Goal: Transaction & Acquisition: Purchase product/service

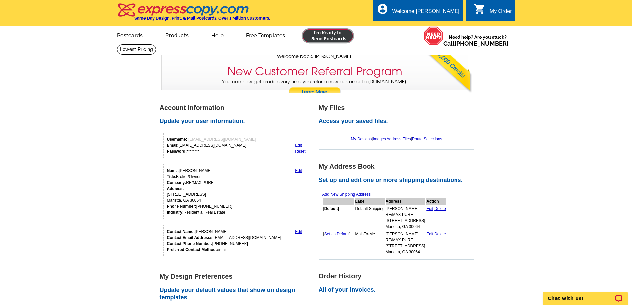
click at [322, 39] on link at bounding box center [328, 35] width 51 height 13
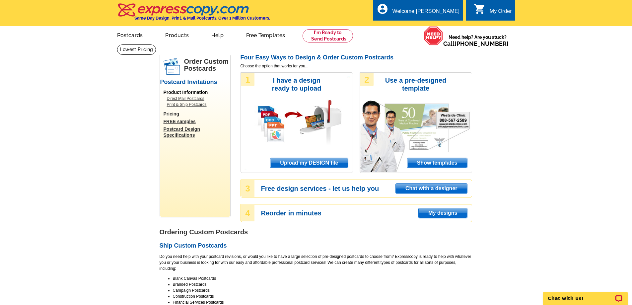
click at [322, 165] on span "Upload my DESIGN file" at bounding box center [309, 163] width 77 height 10
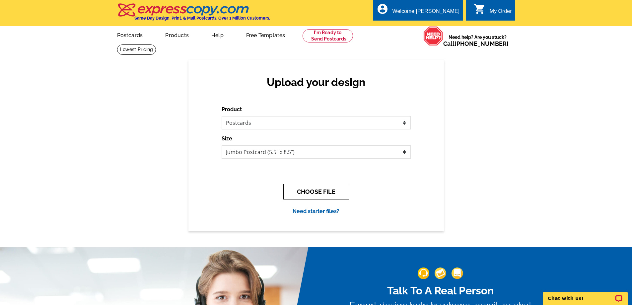
click at [307, 191] on button "CHOOSE FILE" at bounding box center [317, 192] width 66 height 16
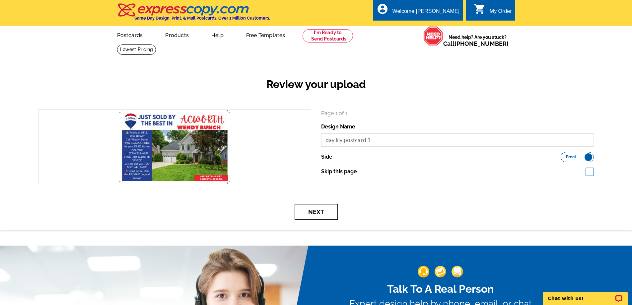
click at [325, 209] on button "Next" at bounding box center [316, 212] width 43 height 16
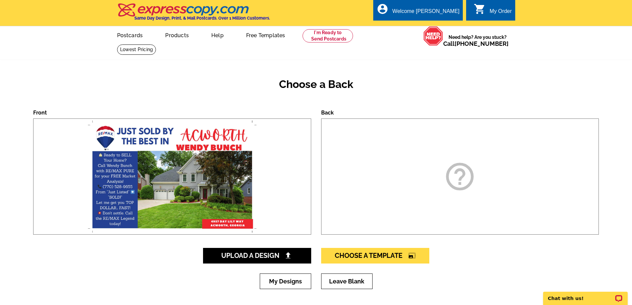
drag, startPoint x: 362, startPoint y: 176, endPoint x: 341, endPoint y: 191, distance: 25.5
click at [360, 174] on div "help_outline" at bounding box center [460, 177] width 278 height 116
click at [261, 258] on span "Upload A Design" at bounding box center [256, 256] width 71 height 8
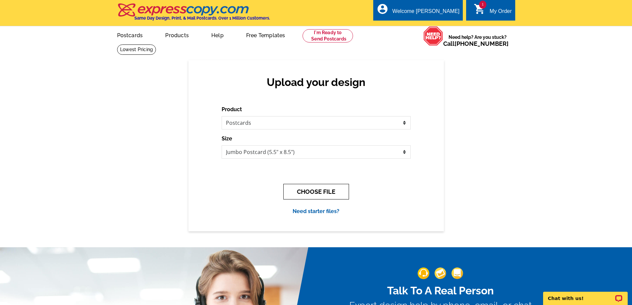
click at [293, 188] on button "CHOOSE FILE" at bounding box center [317, 192] width 66 height 16
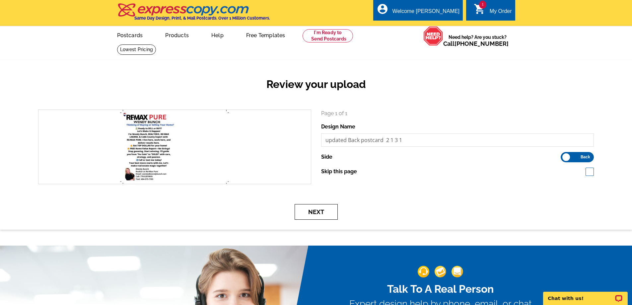
click at [333, 211] on button "Next" at bounding box center [316, 212] width 43 height 16
click at [312, 211] on button "Next" at bounding box center [316, 212] width 43 height 16
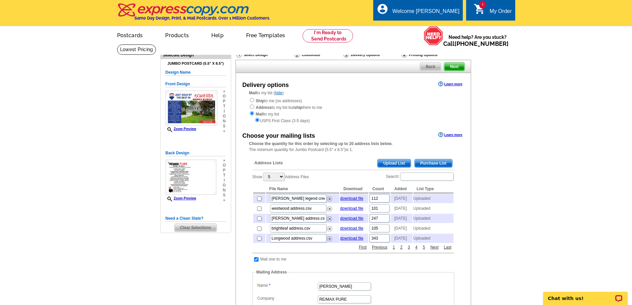
click at [403, 162] on span "Upload List" at bounding box center [394, 163] width 33 height 8
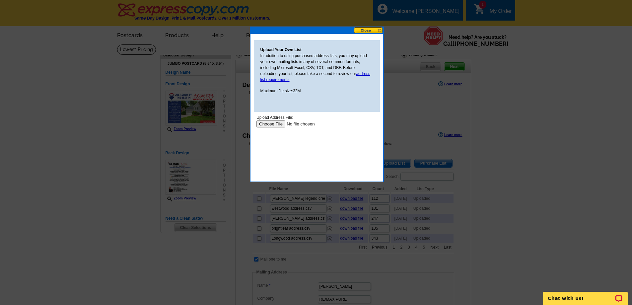
click at [267, 124] on input "file" at bounding box center [298, 124] width 84 height 7
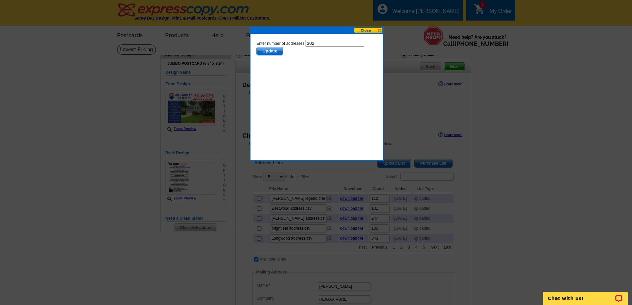
click at [370, 31] on button at bounding box center [368, 30] width 29 height 6
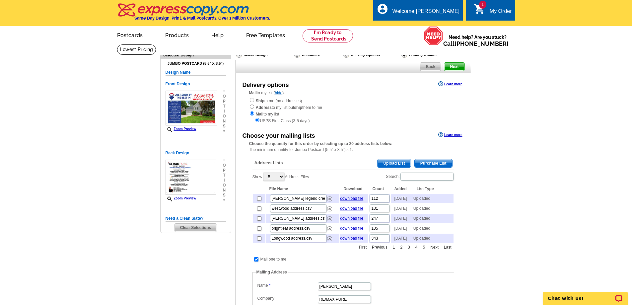
click at [385, 163] on span "Upload List" at bounding box center [394, 163] width 33 height 8
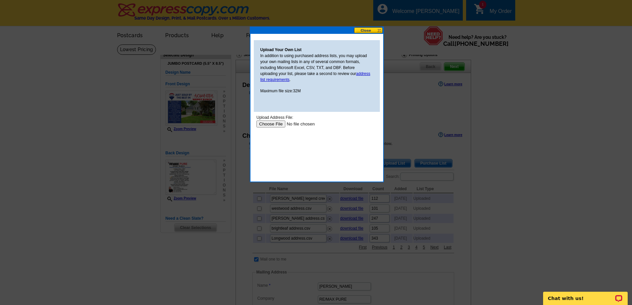
click at [275, 122] on input "file" at bounding box center [298, 124] width 84 height 7
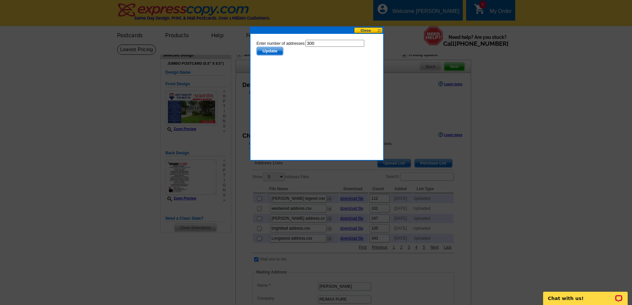
click at [270, 51] on span "Update" at bounding box center [270, 51] width 26 height 8
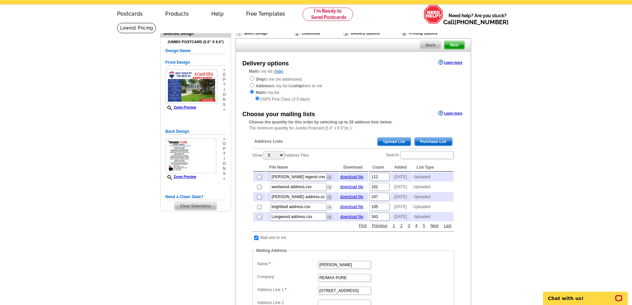
scroll to position [33, 0]
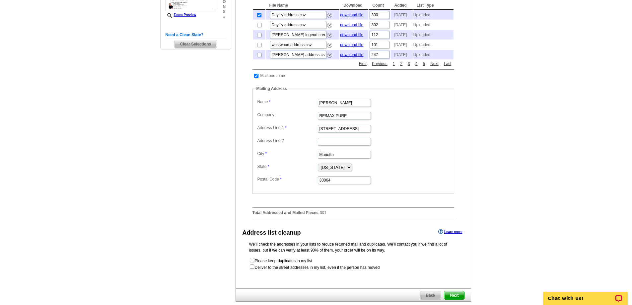
scroll to position [199, 0]
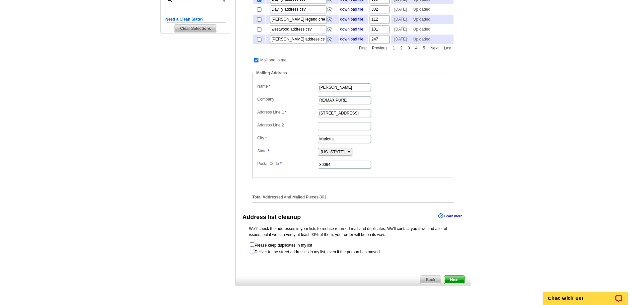
click at [252, 253] on input "checkbox" at bounding box center [252, 251] width 4 height 4
checkbox input "true"
radio input "true"
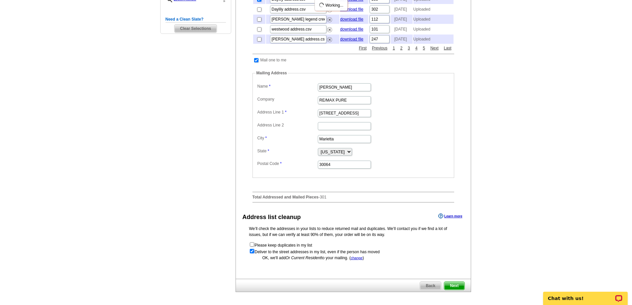
scroll to position [0, 0]
click at [456, 290] on span "Next" at bounding box center [455, 286] width 20 height 8
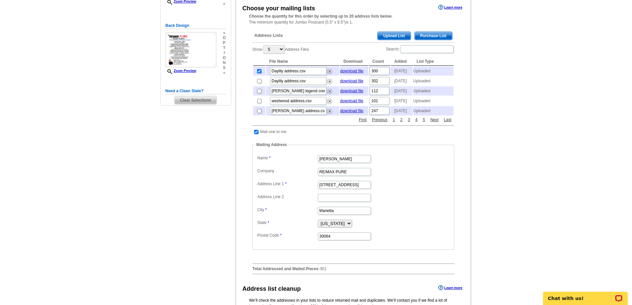
scroll to position [66, 0]
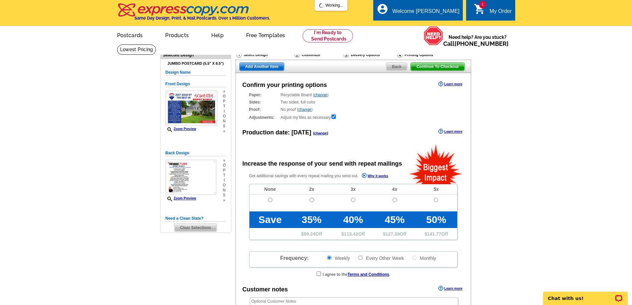
radio input "false"
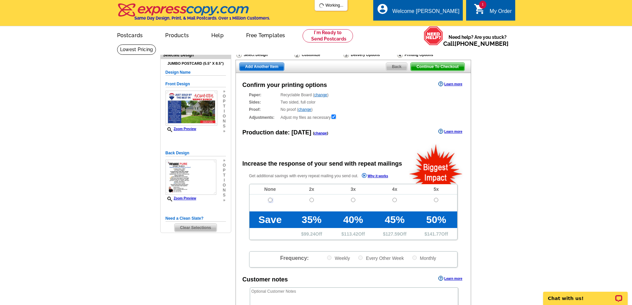
click at [270, 201] on input "radio" at bounding box center [270, 200] width 4 height 4
radio input "true"
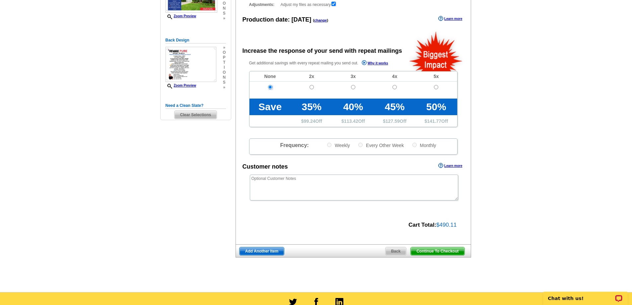
scroll to position [166, 0]
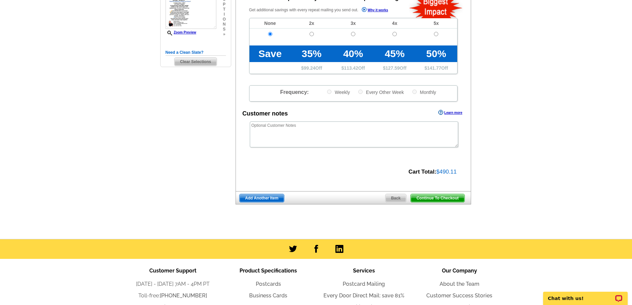
click at [429, 200] on span "Continue To Checkout" at bounding box center [437, 198] width 53 height 8
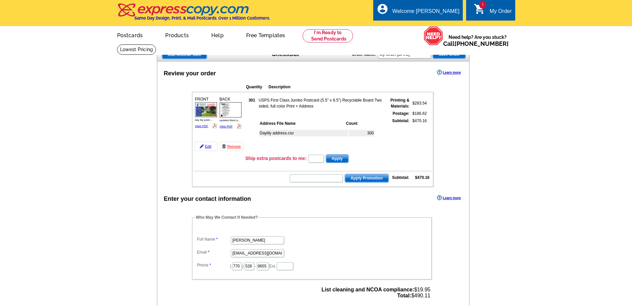
click at [469, 147] on div "Review your order Learn more Quantity Description FRONT 301" at bounding box center [313, 260] width 313 height 398
click at [413, 150] on td "$470.16" at bounding box center [419, 135] width 17 height 35
click at [459, 153] on div "Review your order Learn more Quantity Description FRONT 301" at bounding box center [313, 260] width 313 height 398
click at [182, 54] on span "Add Another Item" at bounding box center [184, 55] width 44 height 8
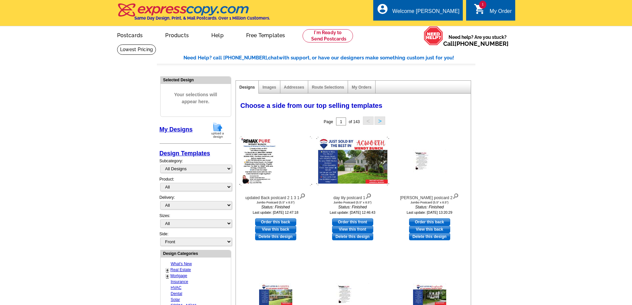
click at [220, 135] on img at bounding box center [217, 130] width 17 height 17
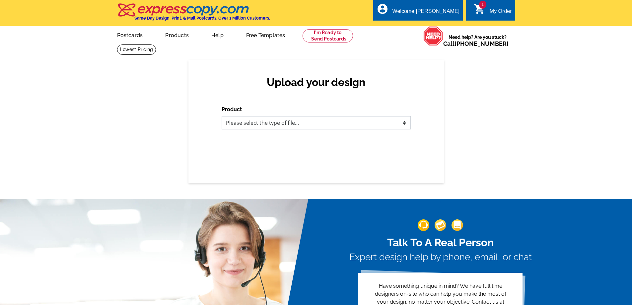
click at [308, 127] on select "Please select the type of file... Postcards Business Cards Letters and flyers G…" at bounding box center [316, 122] width 189 height 13
select select "1"
click at [222, 117] on select "Please select the type of file... Postcards Business Cards Letters and flyers G…" at bounding box center [316, 122] width 189 height 13
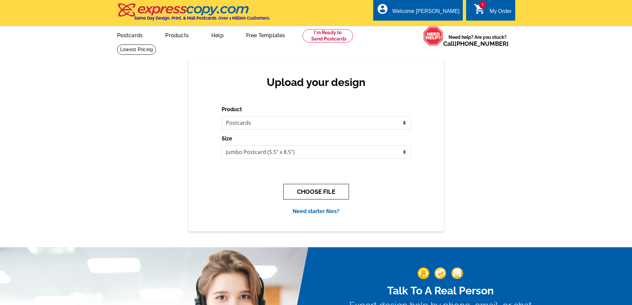
click at [314, 190] on button "CHOOSE FILE" at bounding box center [317, 192] width 66 height 16
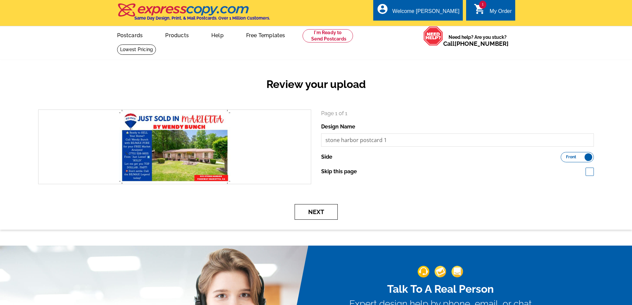
click at [330, 212] on button "Next" at bounding box center [316, 212] width 43 height 16
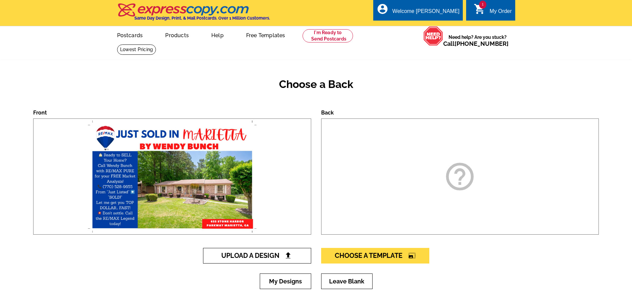
click at [256, 254] on span "Upload A Design" at bounding box center [256, 256] width 71 height 8
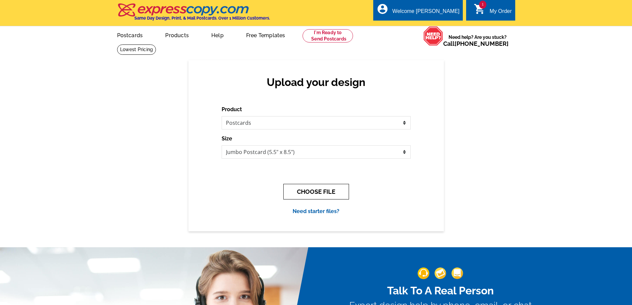
click at [325, 187] on button "CHOOSE FILE" at bounding box center [317, 192] width 66 height 16
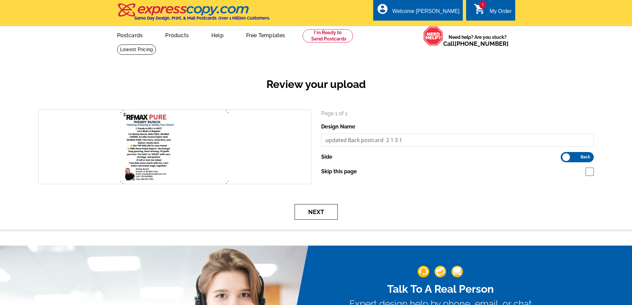
click at [325, 213] on button "Next" at bounding box center [316, 212] width 43 height 16
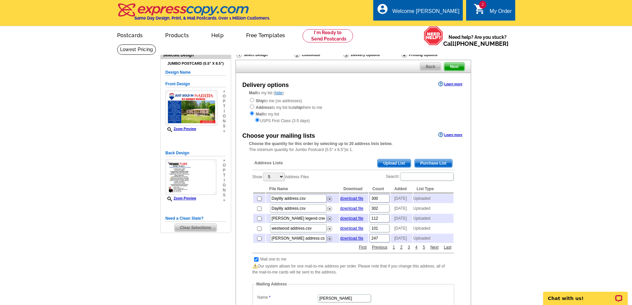
click at [394, 165] on span "Upload List" at bounding box center [394, 163] width 33 height 8
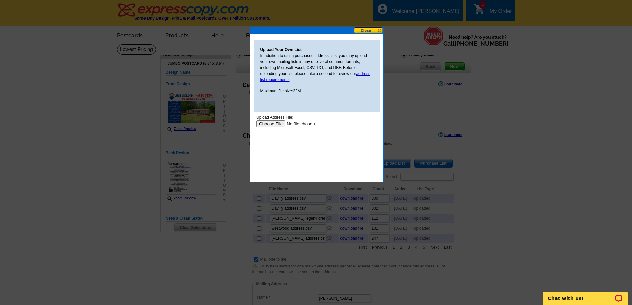
click at [279, 121] on input "file" at bounding box center [298, 124] width 84 height 7
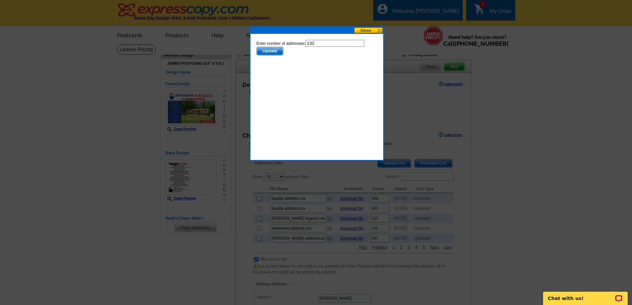
click at [270, 47] on button "Update" at bounding box center [269, 51] width 27 height 9
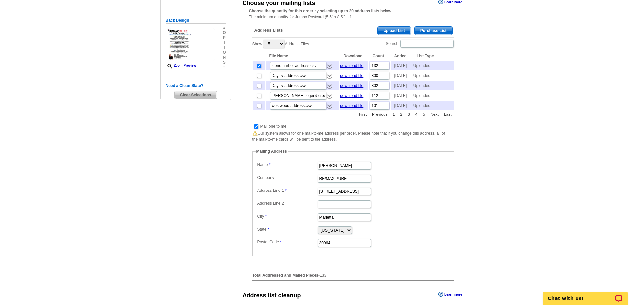
scroll to position [232, 0]
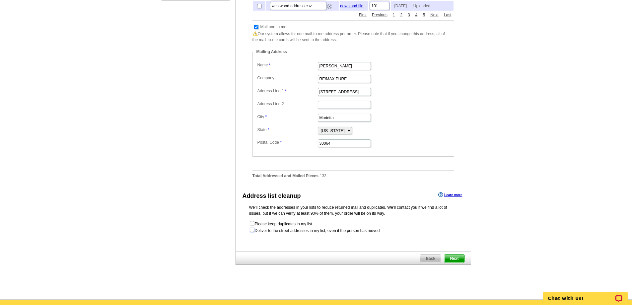
click at [252, 232] on input "checkbox" at bounding box center [252, 230] width 4 height 4
checkbox input "true"
radio input "true"
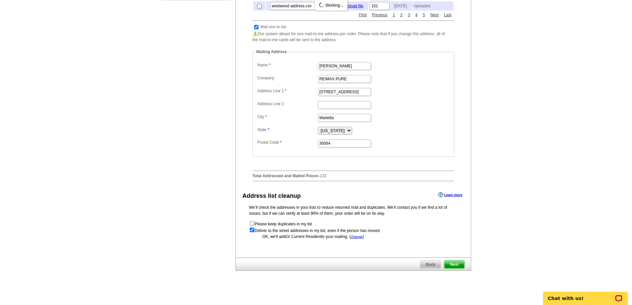
scroll to position [0, 0]
click at [448, 269] on span "Next" at bounding box center [455, 265] width 20 height 8
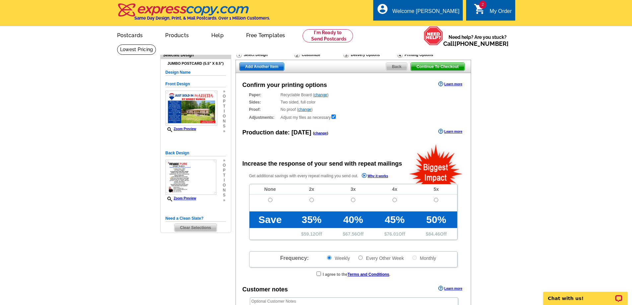
radio input "false"
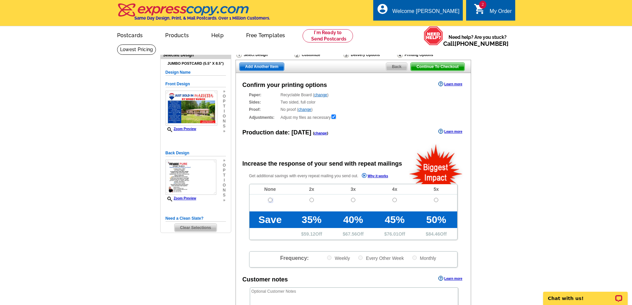
click at [271, 201] on input "radio" at bounding box center [270, 200] width 4 height 4
radio input "true"
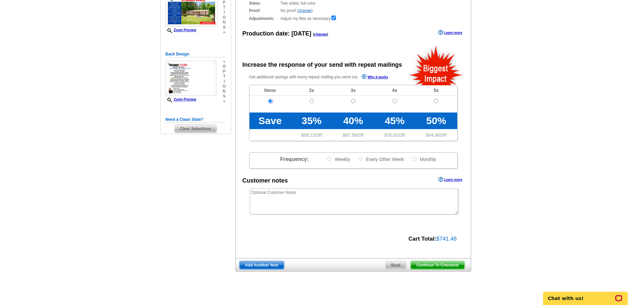
scroll to position [100, 0]
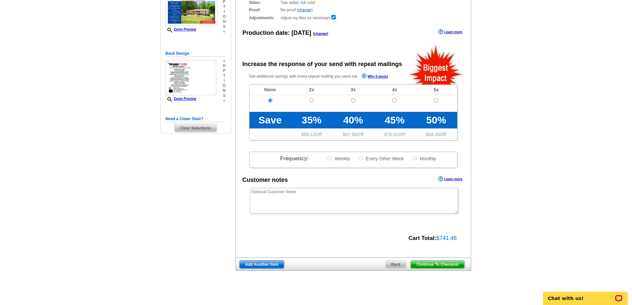
click at [436, 264] on span "Continue To Checkout" at bounding box center [437, 265] width 53 height 8
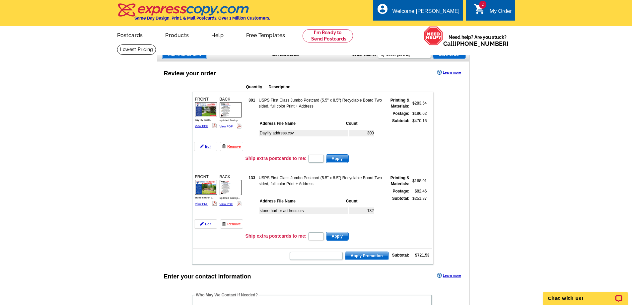
click at [201, 56] on span "Add Another Item" at bounding box center [184, 55] width 44 height 8
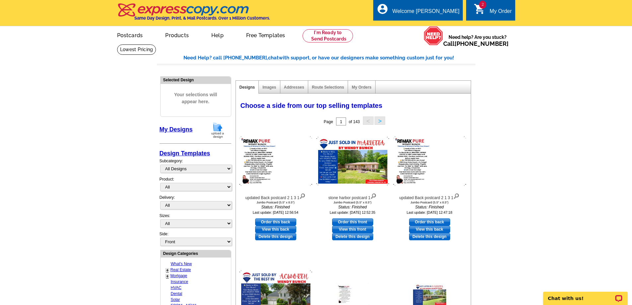
click at [219, 128] on img at bounding box center [217, 130] width 17 height 17
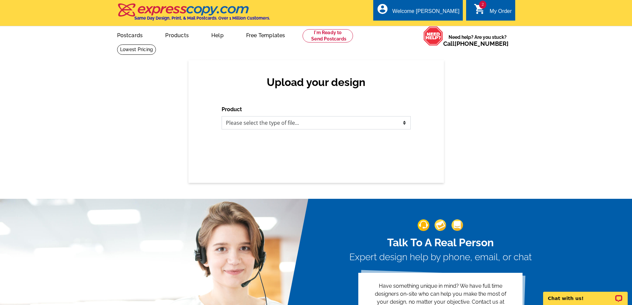
click at [324, 129] on select "Please select the type of file... Postcards Business Cards Letters and flyers G…" at bounding box center [316, 122] width 189 height 13
select select "1"
click at [222, 117] on select "Please select the type of file... Postcards Business Cards Letters and flyers G…" at bounding box center [316, 122] width 189 height 13
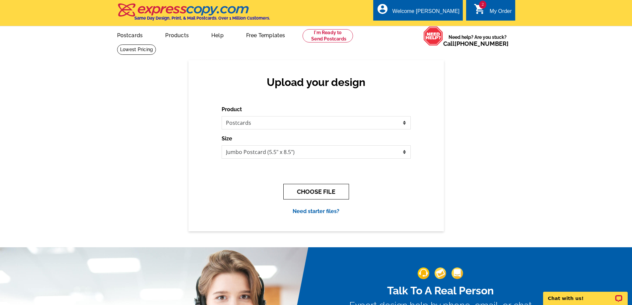
click at [307, 192] on button "CHOOSE FILE" at bounding box center [317, 192] width 66 height 16
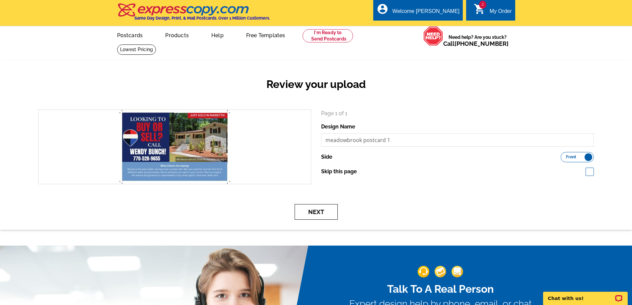
click at [333, 206] on button "Next" at bounding box center [316, 212] width 43 height 16
click at [335, 207] on button "Next" at bounding box center [316, 212] width 43 height 16
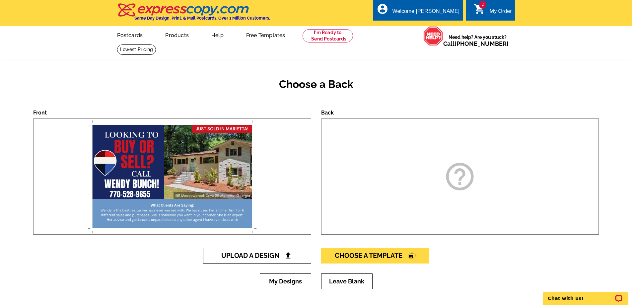
click at [276, 254] on span "Upload A Design" at bounding box center [256, 256] width 71 height 8
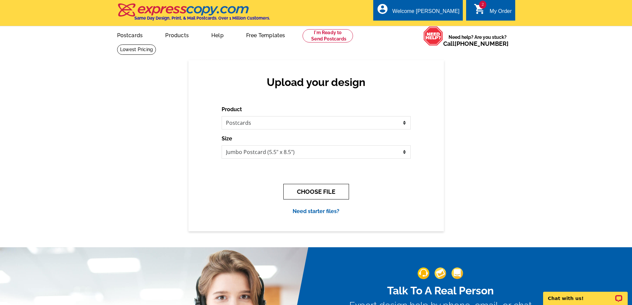
click at [306, 191] on button "CHOOSE FILE" at bounding box center [317, 192] width 66 height 16
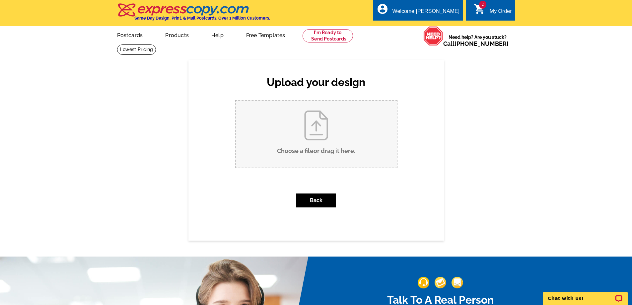
click at [357, 123] on input "Choose a file or drag it here ." at bounding box center [316, 134] width 161 height 67
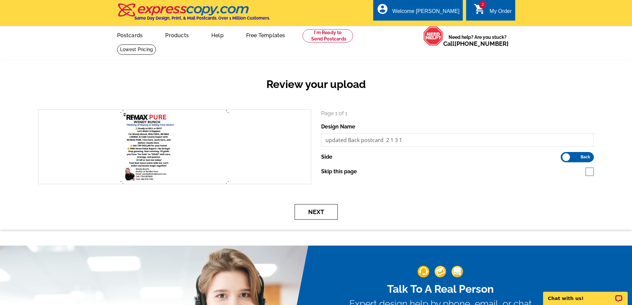
click at [321, 212] on button "Next" at bounding box center [316, 212] width 43 height 16
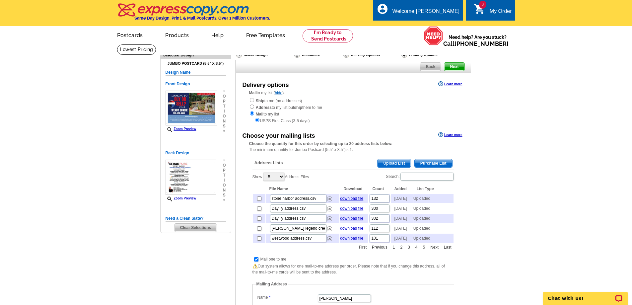
click at [390, 167] on span "Upload List" at bounding box center [394, 163] width 33 height 8
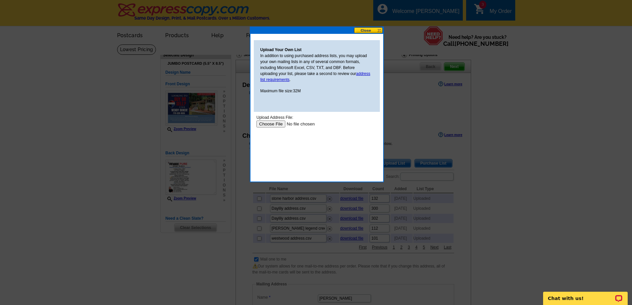
click at [271, 126] on input "file" at bounding box center [298, 124] width 84 height 7
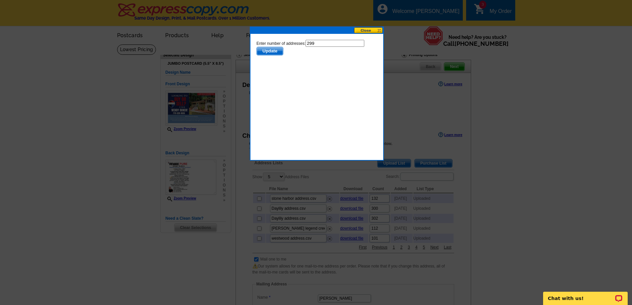
click at [275, 54] on span "Update" at bounding box center [270, 51] width 26 height 8
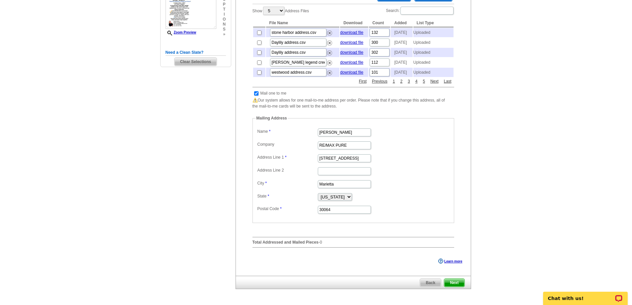
scroll to position [266, 0]
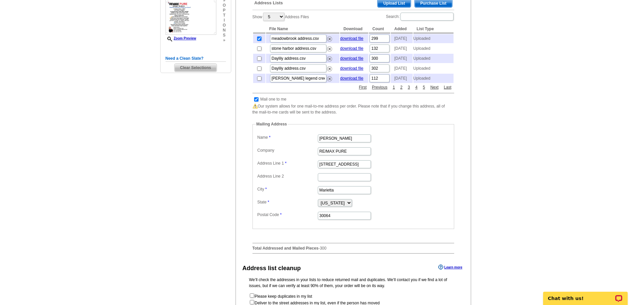
scroll to position [266, 0]
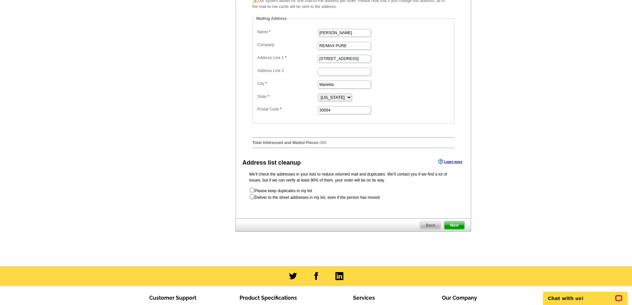
click at [252, 199] on input "checkbox" at bounding box center [252, 197] width 4 height 4
checkbox input "true"
radio input "true"
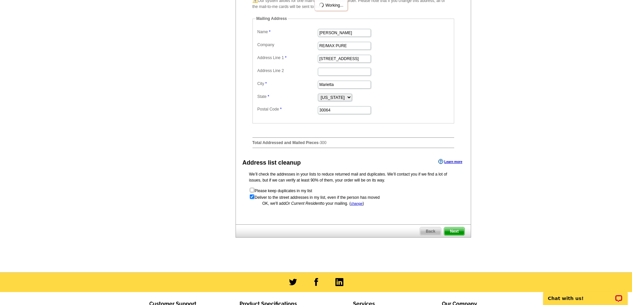
scroll to position [0, 0]
click at [455, 235] on span "Next" at bounding box center [455, 231] width 20 height 8
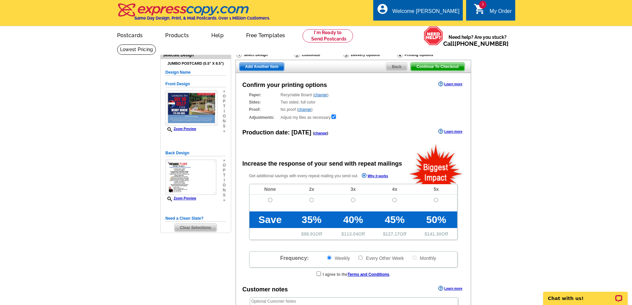
radio input "false"
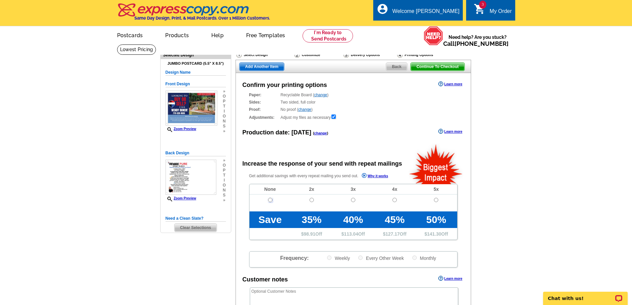
click at [272, 200] on input "radio" at bounding box center [270, 200] width 4 height 4
radio input "true"
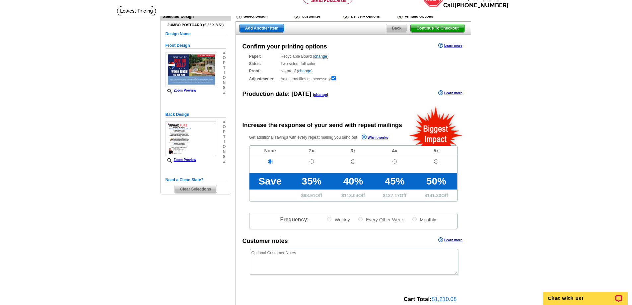
scroll to position [133, 0]
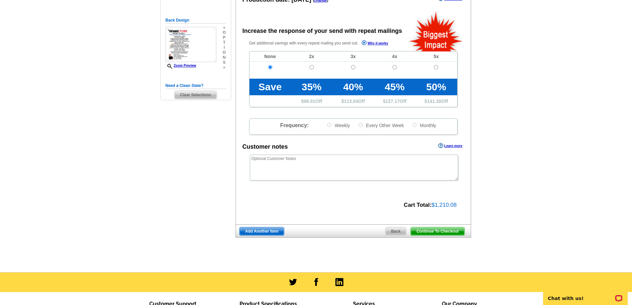
click at [432, 234] on span "Continue To Checkout" at bounding box center [437, 231] width 53 height 8
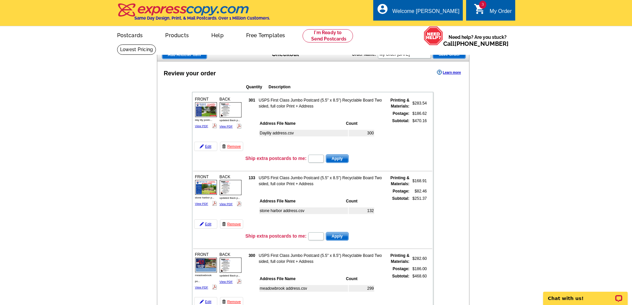
type input "chat20"
type input "hurry40"
type input "GETSTARTED"
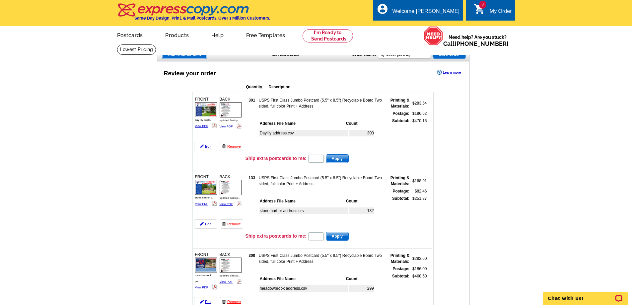
type input "E0703"
type input "newLandingCustomer"
type input "cj500410d"
type input "WEB1360"
type input "OEEESSPRSTNYT"
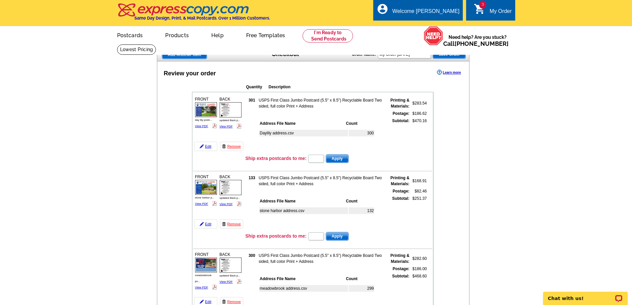
type input "DYTST"
type input "GROW0725"
type input "aug25"
type input "hurry40"
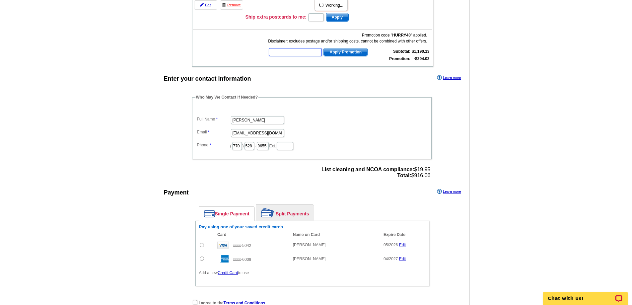
scroll to position [230, 0]
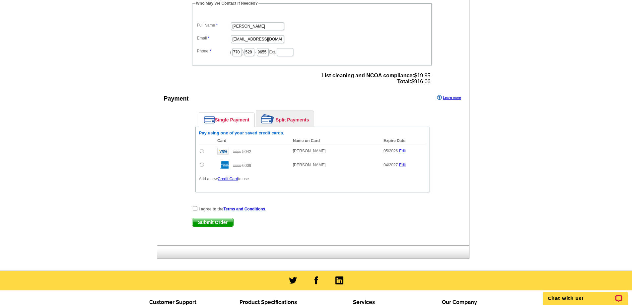
scroll to position [396, 0]
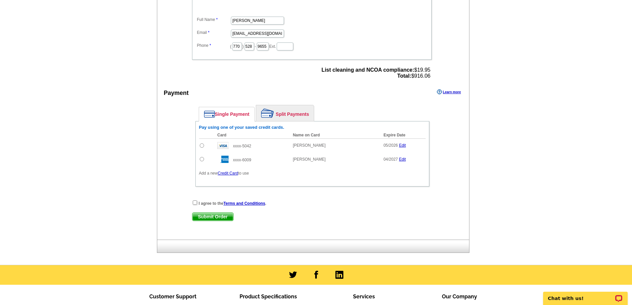
click at [201, 148] on input "radio" at bounding box center [202, 145] width 4 height 4
radio input "true"
click at [196, 203] on input "checkbox" at bounding box center [195, 203] width 4 height 4
checkbox input "true"
click at [227, 218] on span "Submit Order" at bounding box center [213, 217] width 41 height 8
